Goal: Information Seeking & Learning: Learn about a topic

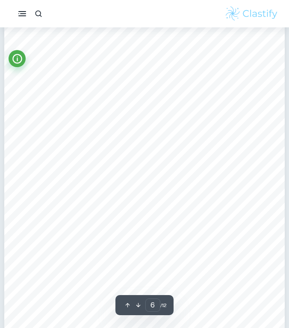
scroll to position [2124, 0]
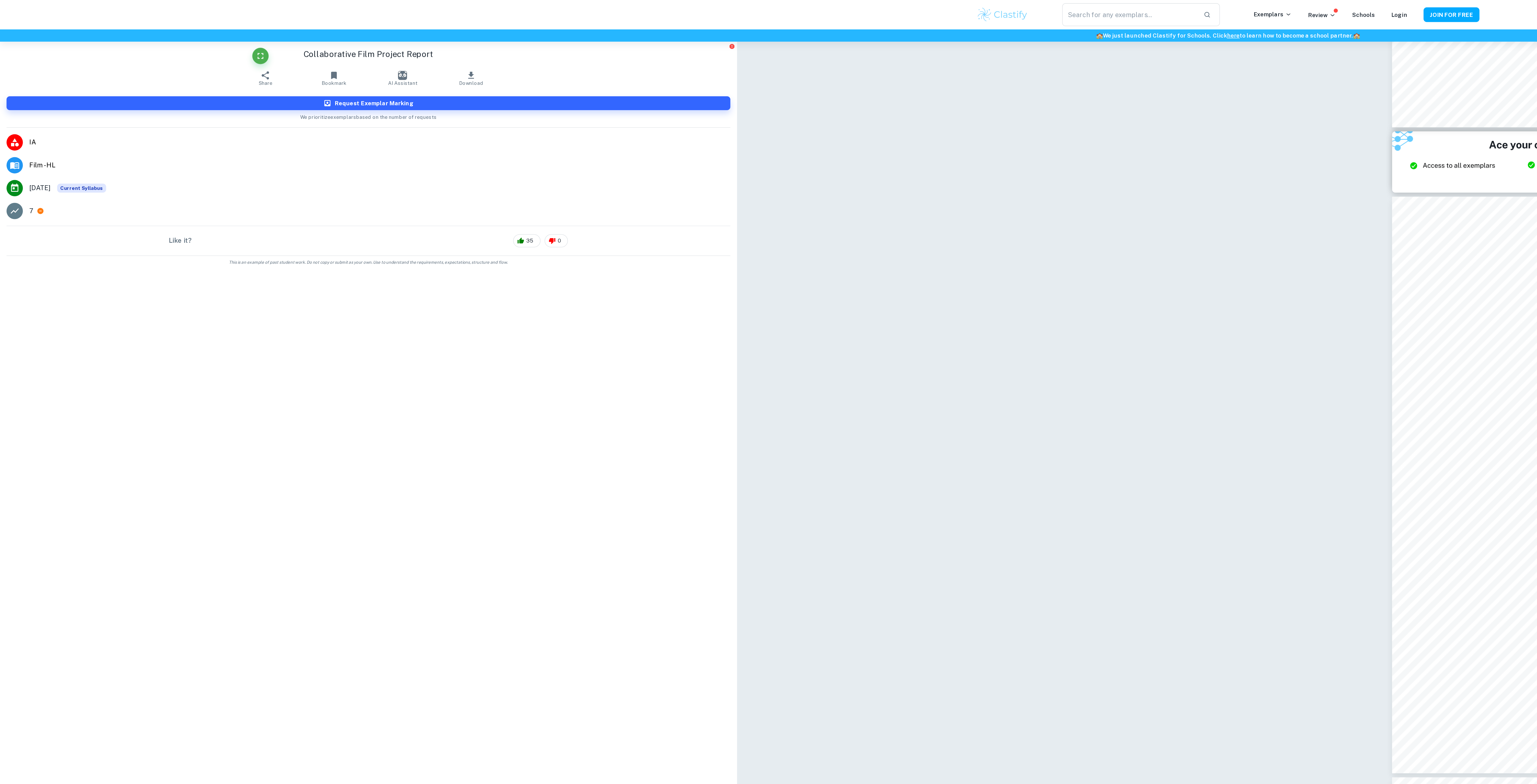
scroll to position [0, 0]
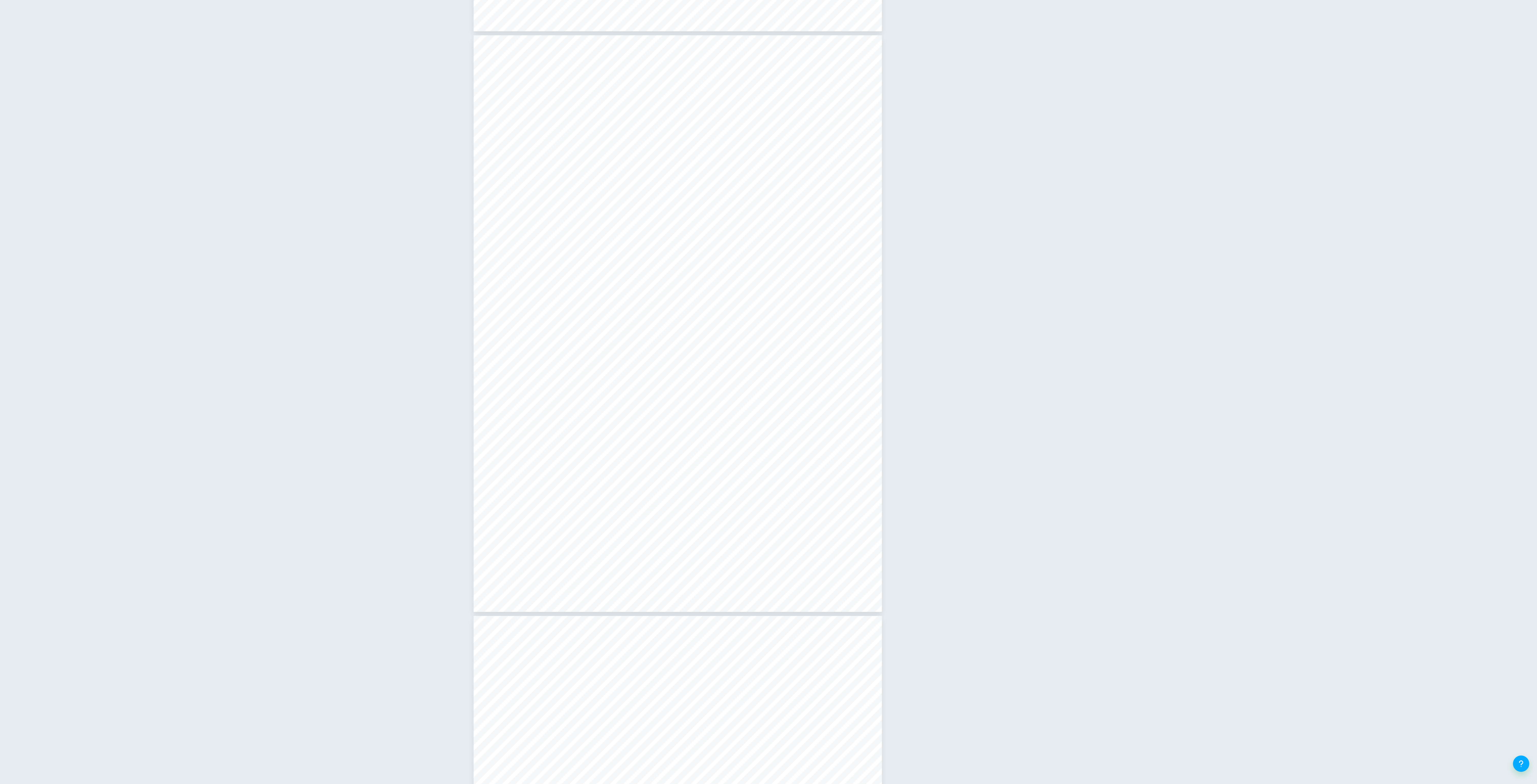
type input "11"
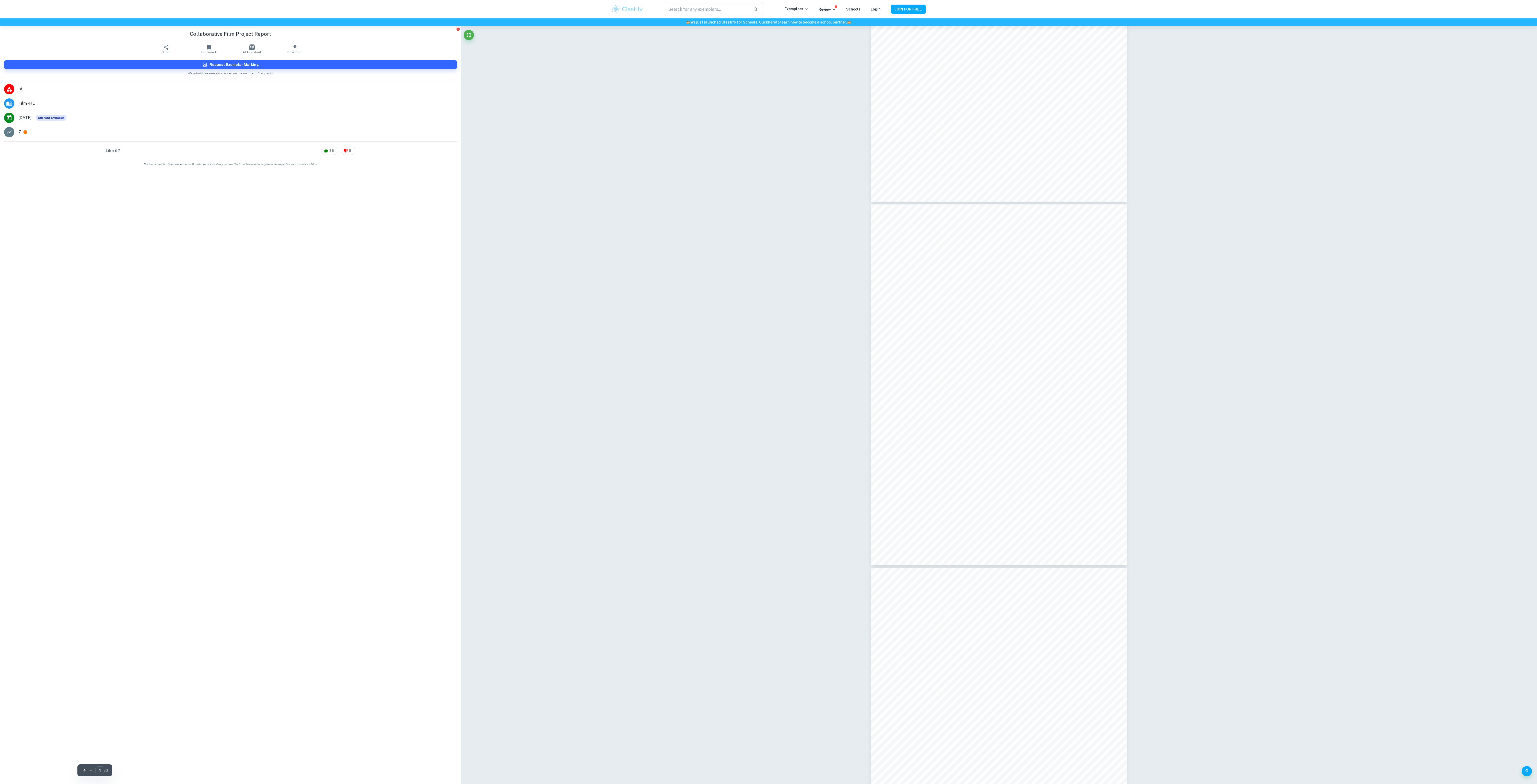
scroll to position [1075, 0]
